Goal: Task Accomplishment & Management: Manage account settings

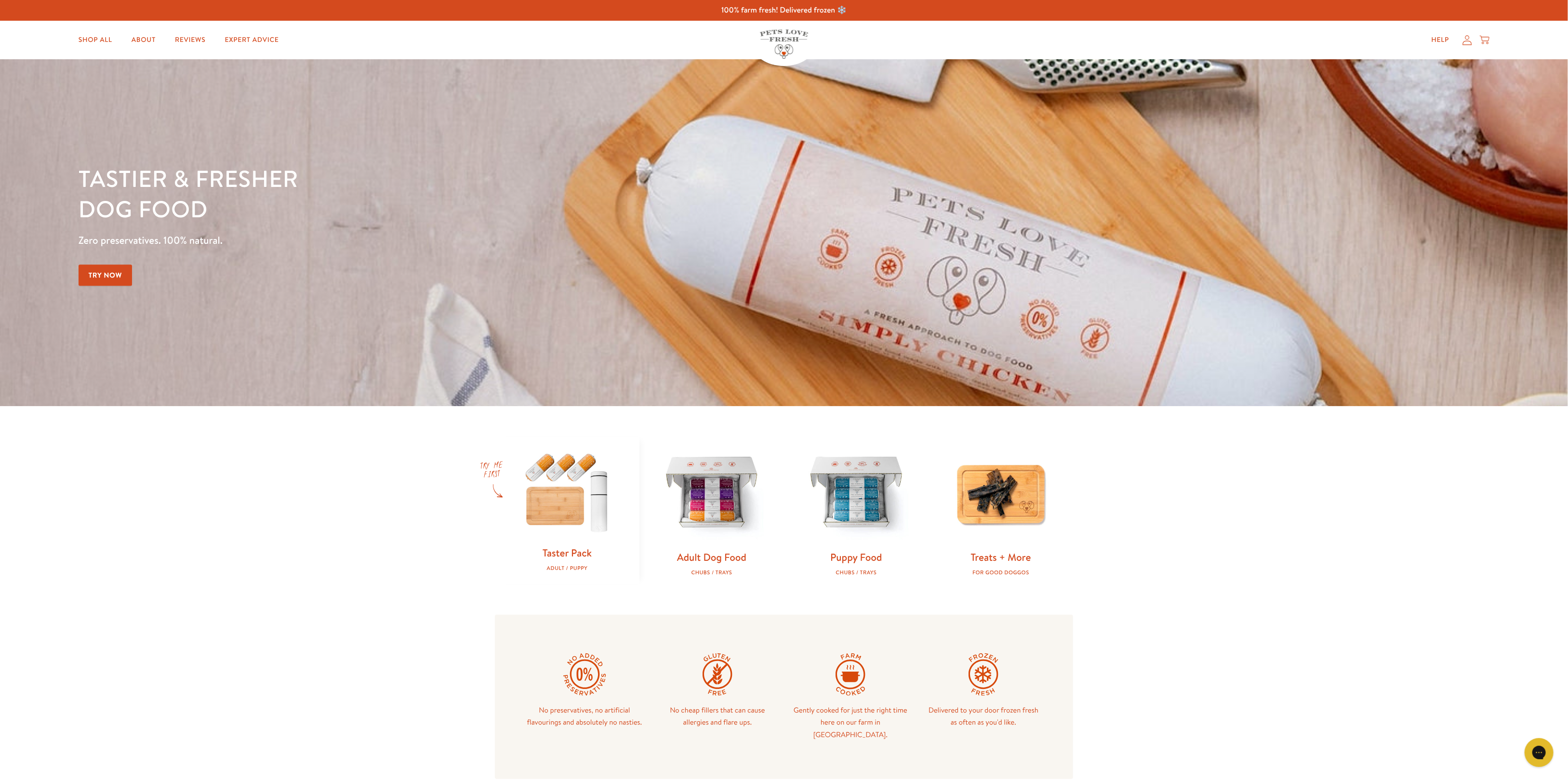
click at [1470, 36] on icon at bounding box center [1467, 41] width 10 height 10
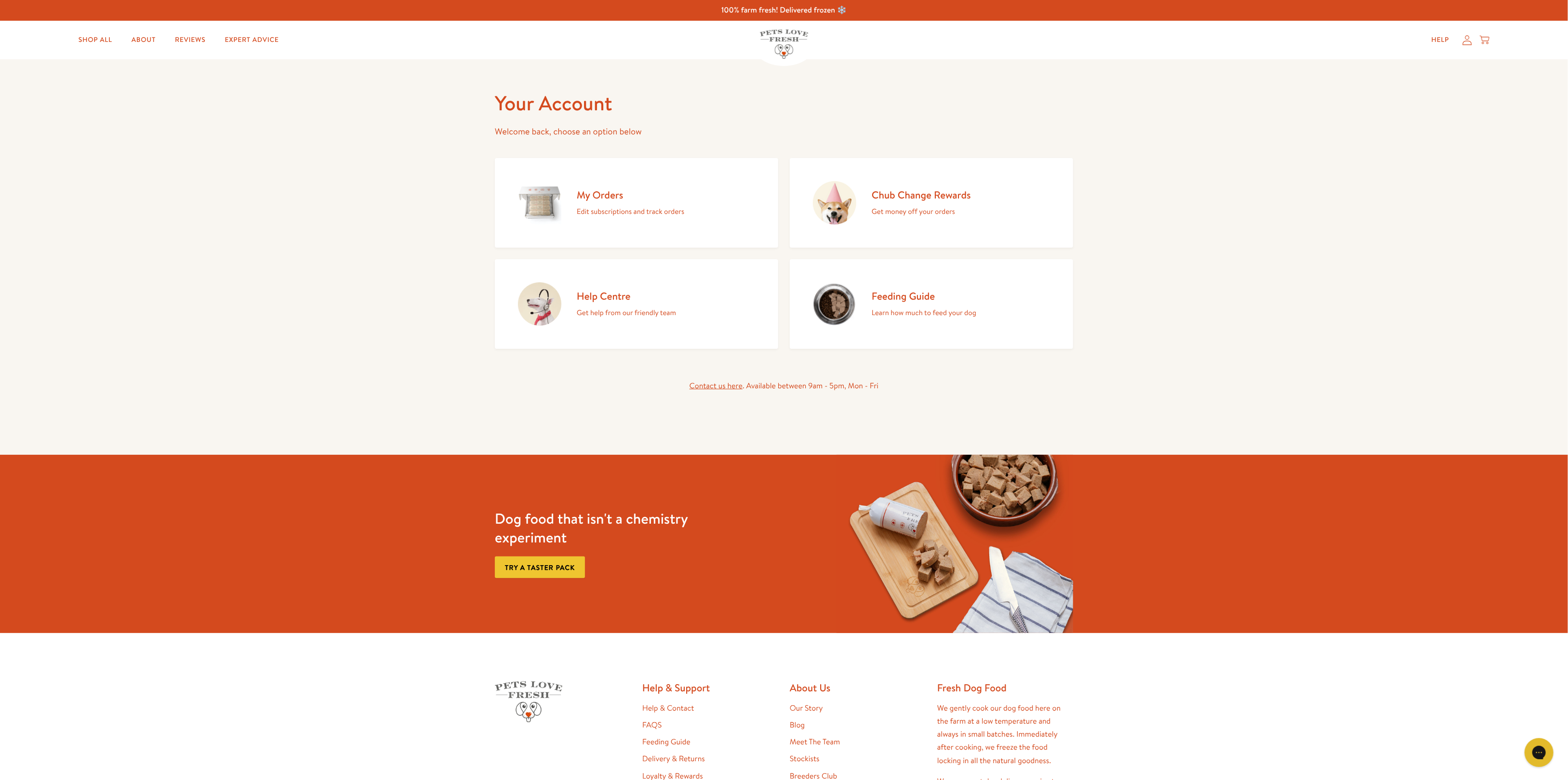
click at [627, 207] on p "Edit subscriptions and track orders" at bounding box center [631, 211] width 107 height 12
